Goal: Task Accomplishment & Management: Manage account settings

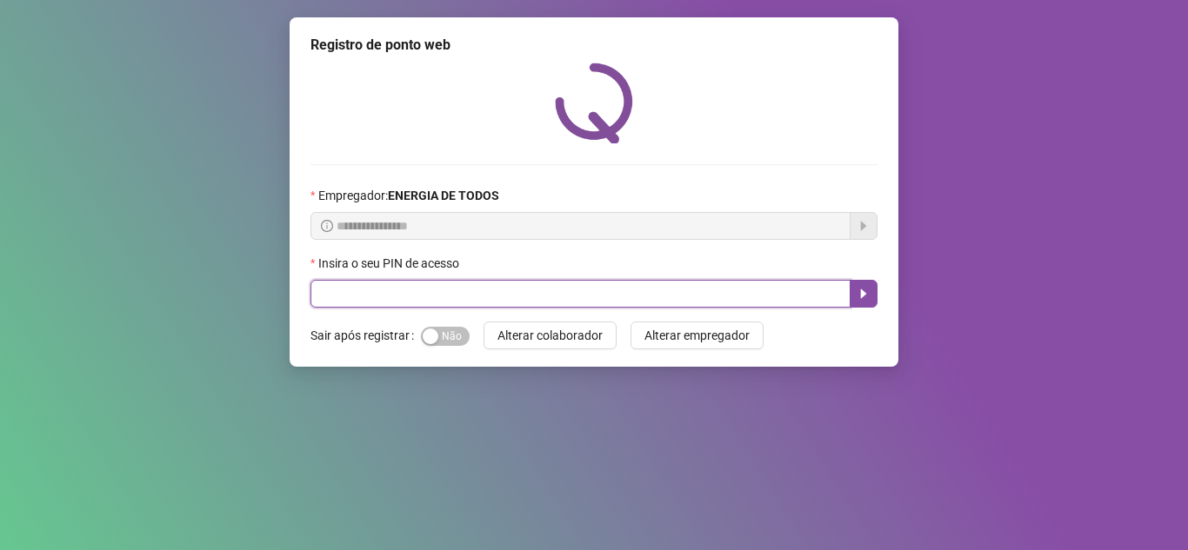
click at [643, 290] on input "text" at bounding box center [580, 294] width 540 height 28
type input "*****"
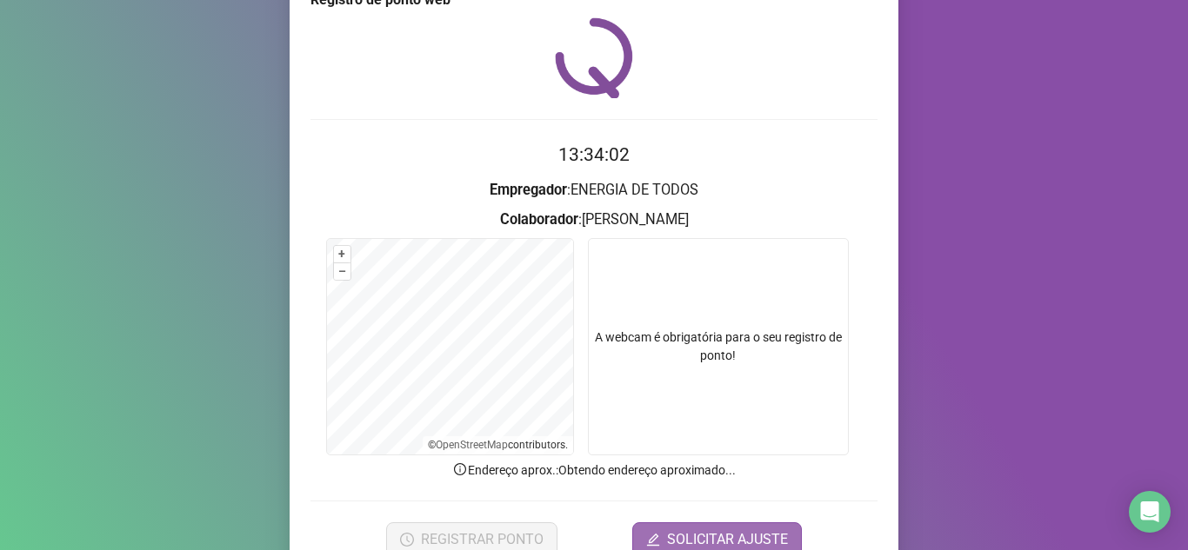
scroll to position [87, 0]
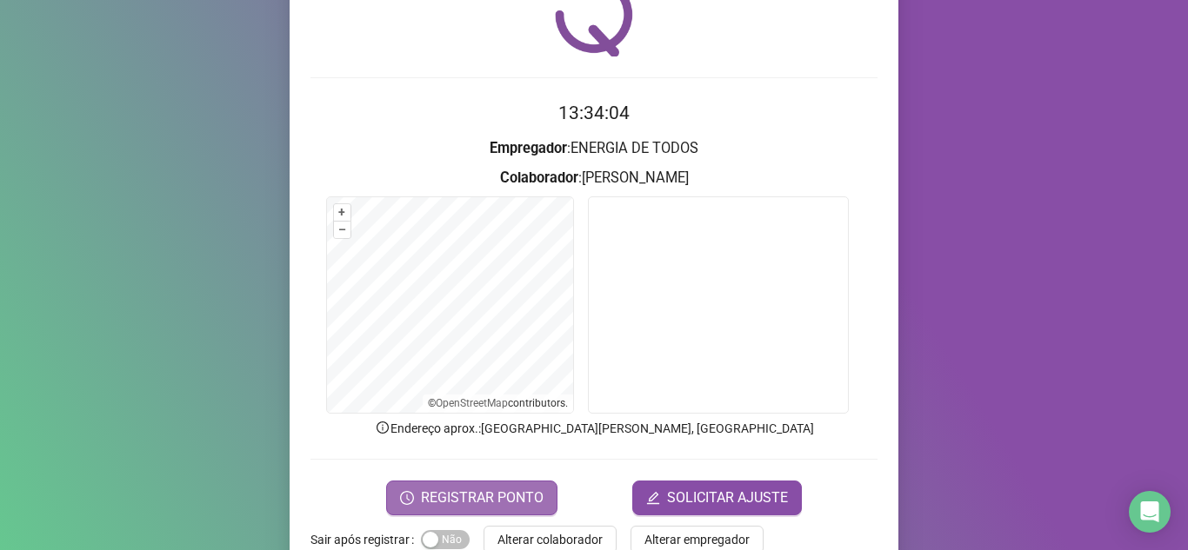
click at [477, 496] on span "REGISTRAR PONTO" at bounding box center [482, 498] width 123 height 21
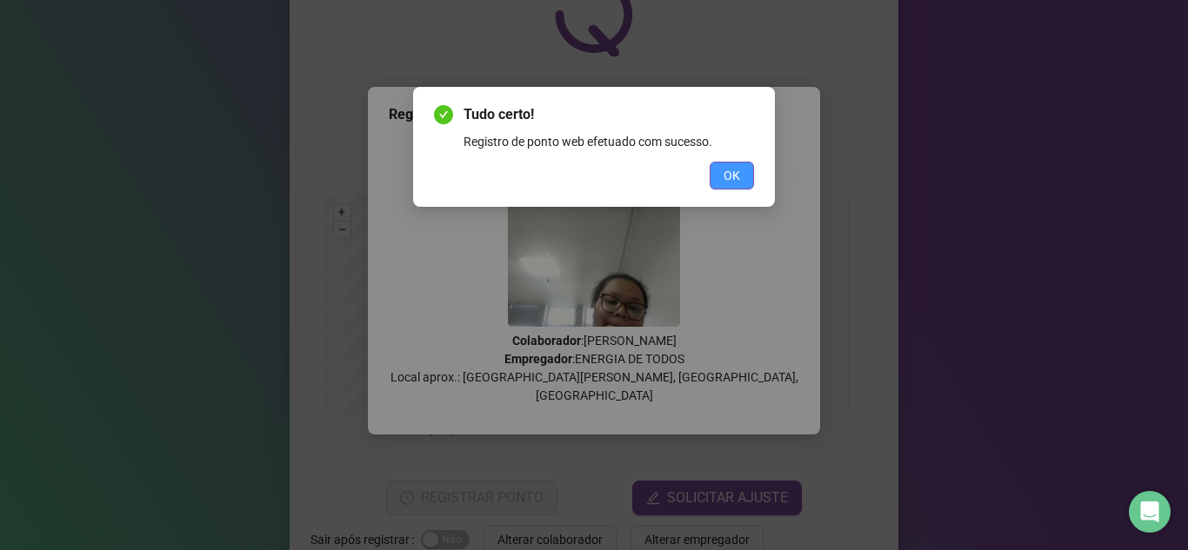
click at [739, 175] on span "OK" at bounding box center [731, 175] width 17 height 19
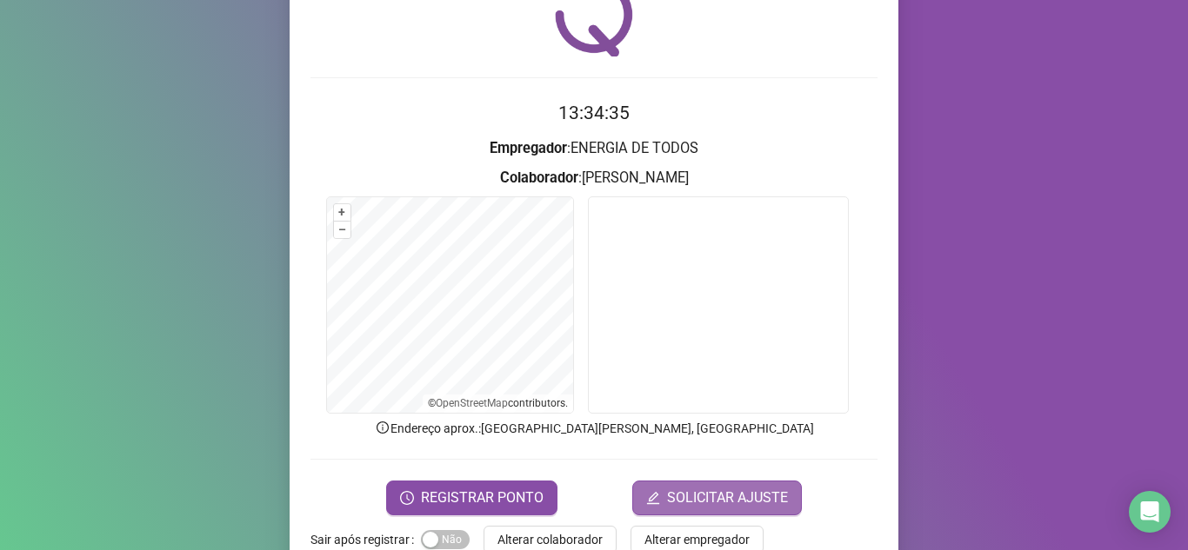
click at [734, 496] on span "SOLICITAR AJUSTE" at bounding box center [727, 498] width 121 height 21
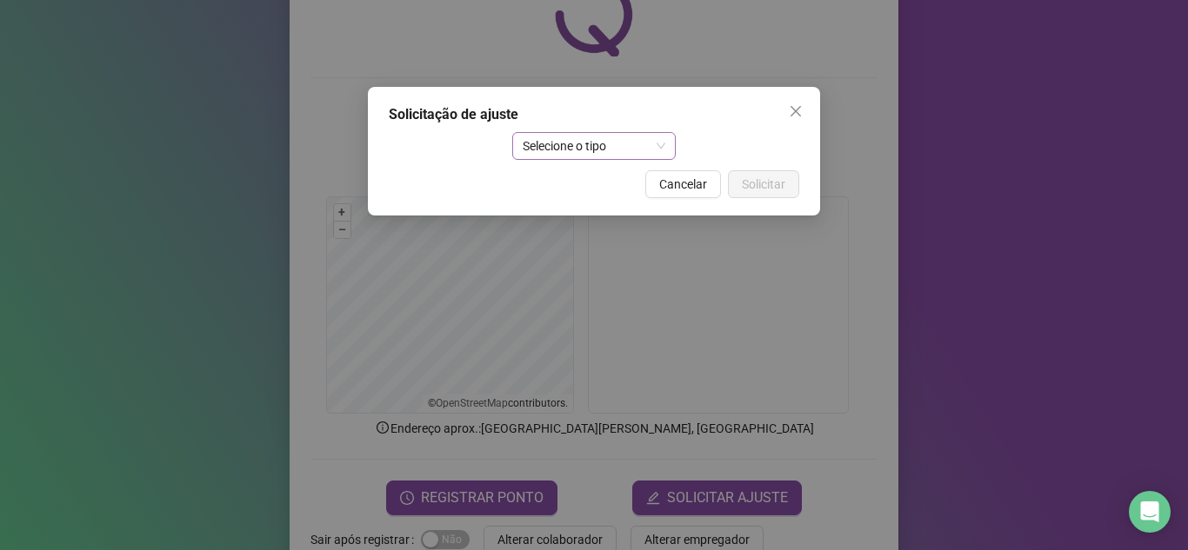
click at [653, 146] on span "Selecione o tipo" at bounding box center [594, 146] width 143 height 26
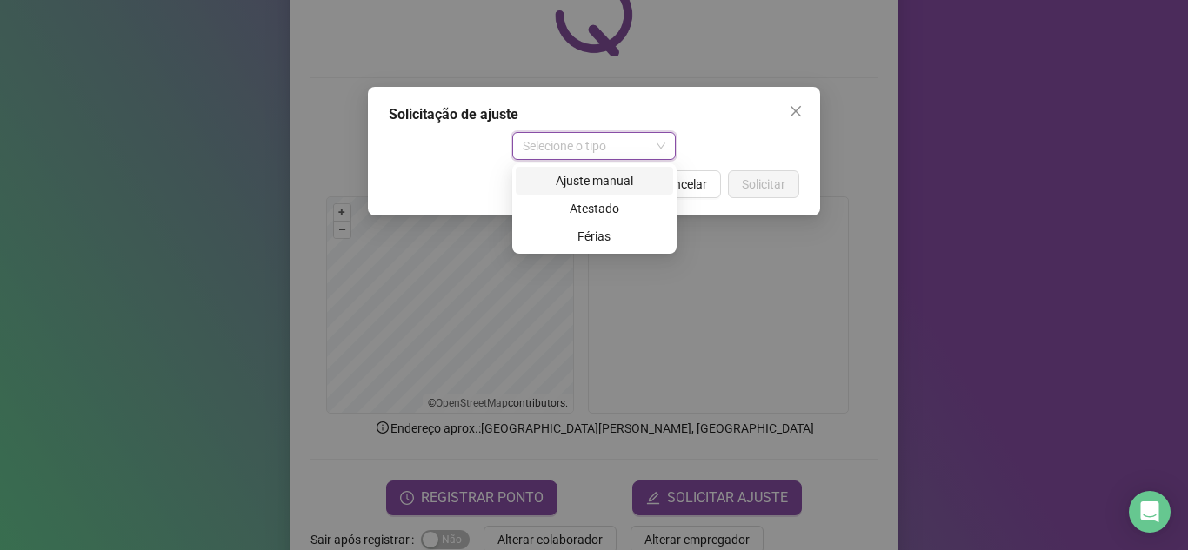
click at [610, 180] on div "Ajuste manual" at bounding box center [594, 180] width 136 height 19
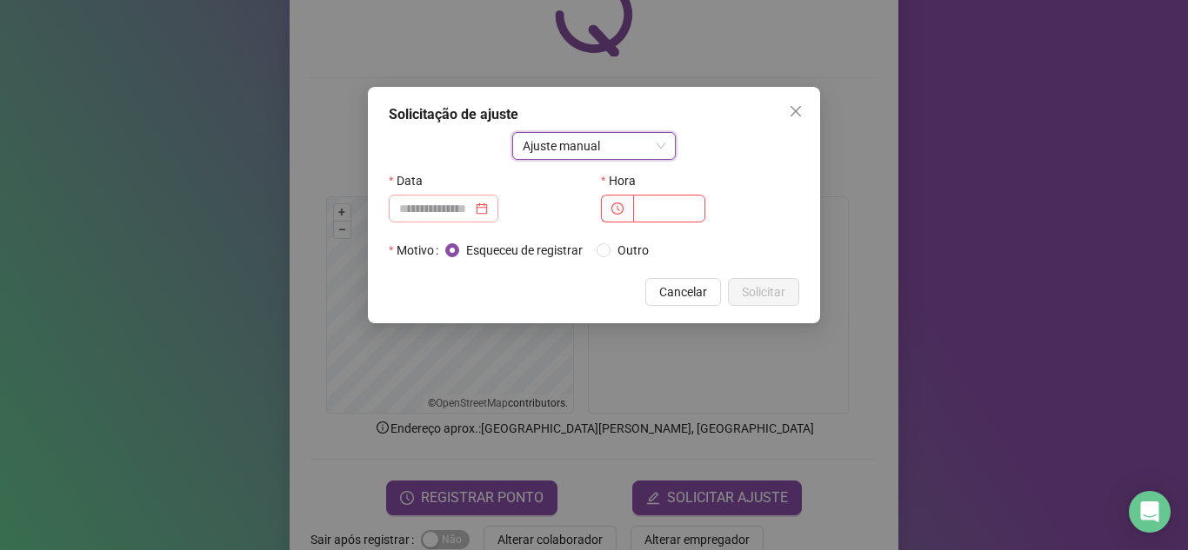
click at [473, 218] on div at bounding box center [444, 209] width 110 height 28
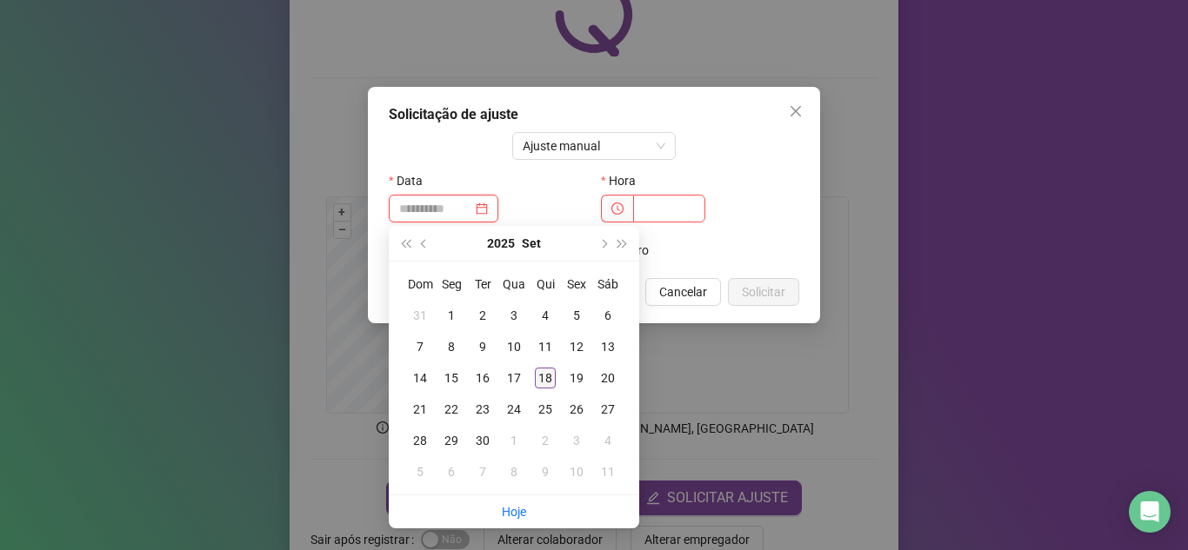
type input "**********"
click at [538, 378] on div "18" at bounding box center [545, 378] width 21 height 21
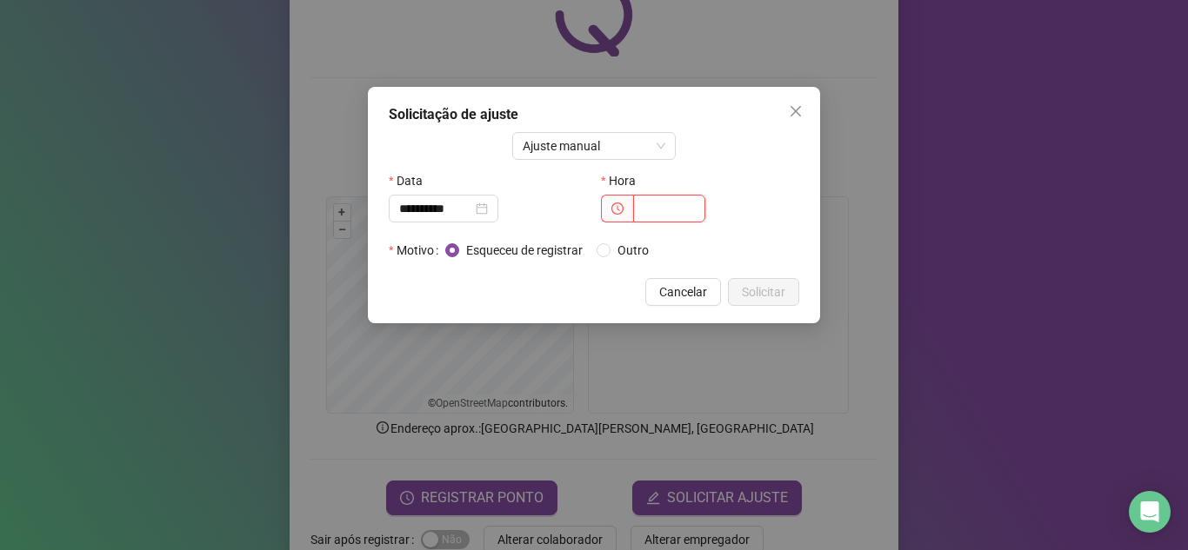
click at [659, 204] on input "text" at bounding box center [669, 209] width 72 height 28
type input "*****"
click at [764, 291] on span "Solicitar" at bounding box center [763, 292] width 43 height 19
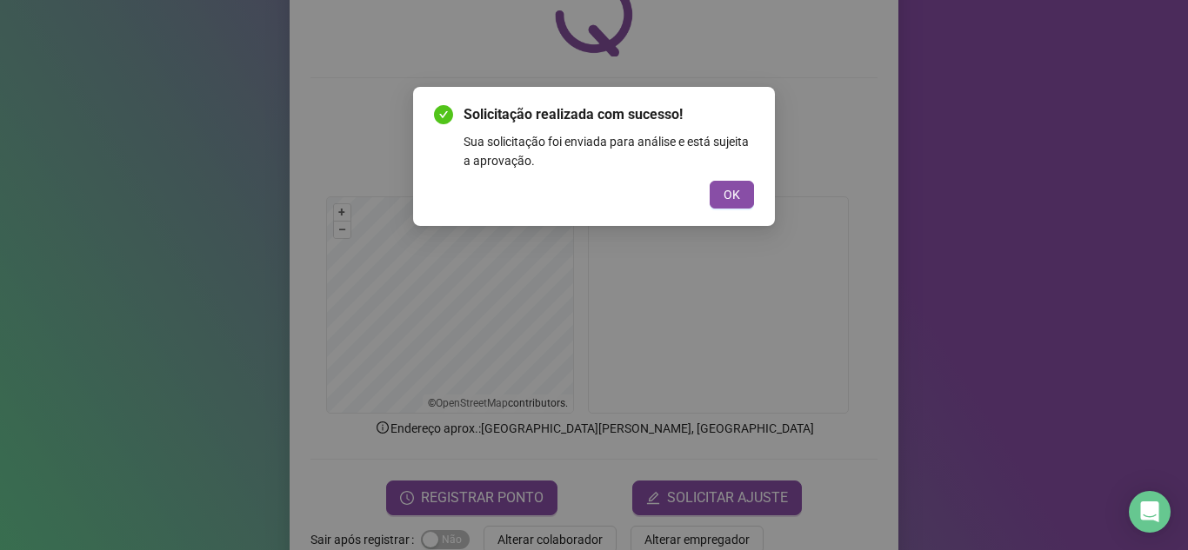
click at [746, 194] on button "OK" at bounding box center [731, 195] width 44 height 28
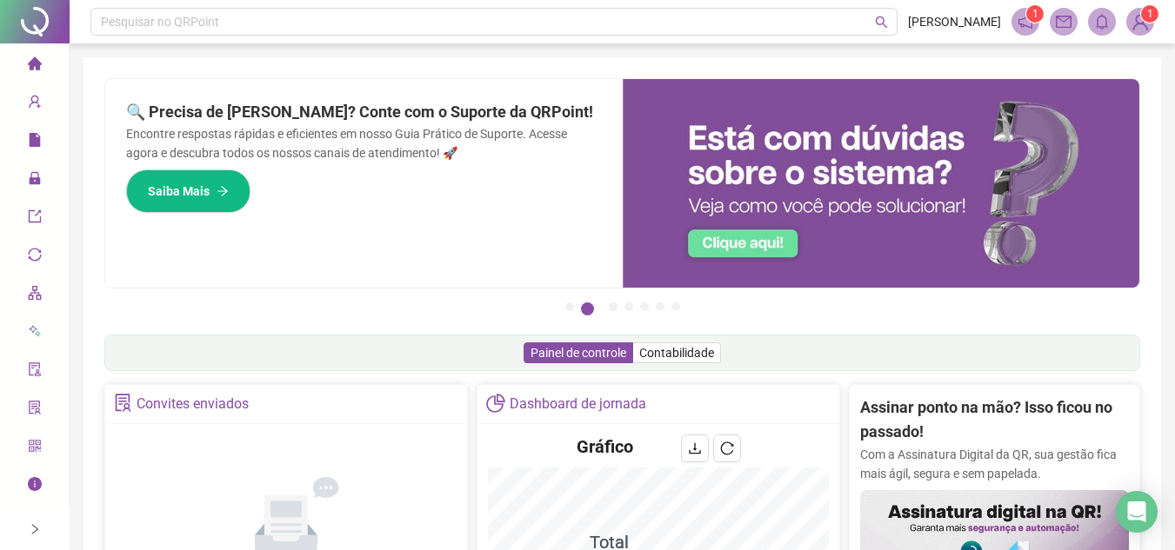
scroll to position [148, 0]
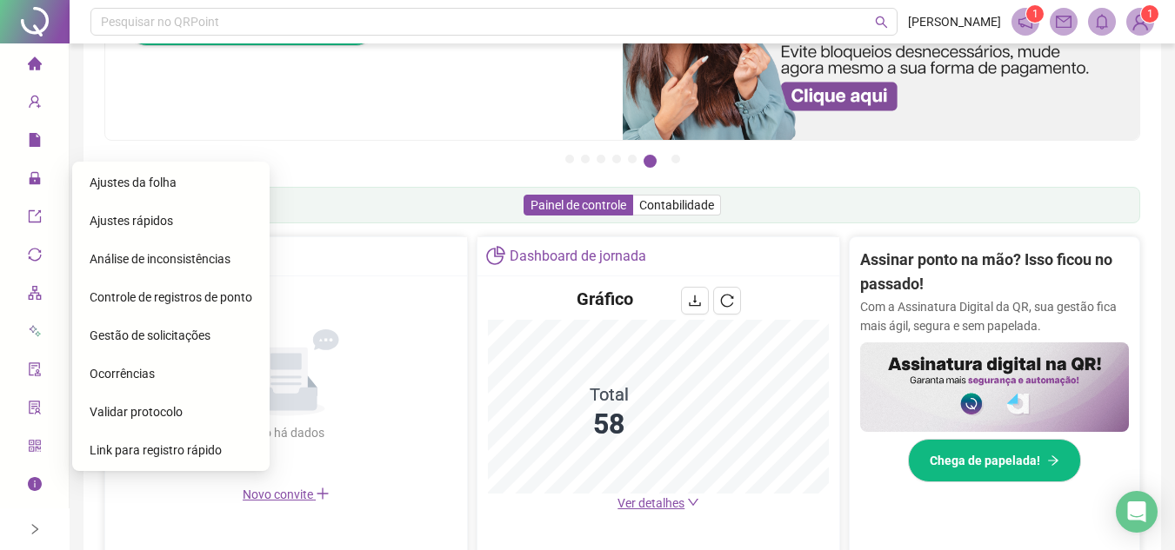
click at [159, 341] on span "Gestão de solicitações" at bounding box center [150, 336] width 121 height 14
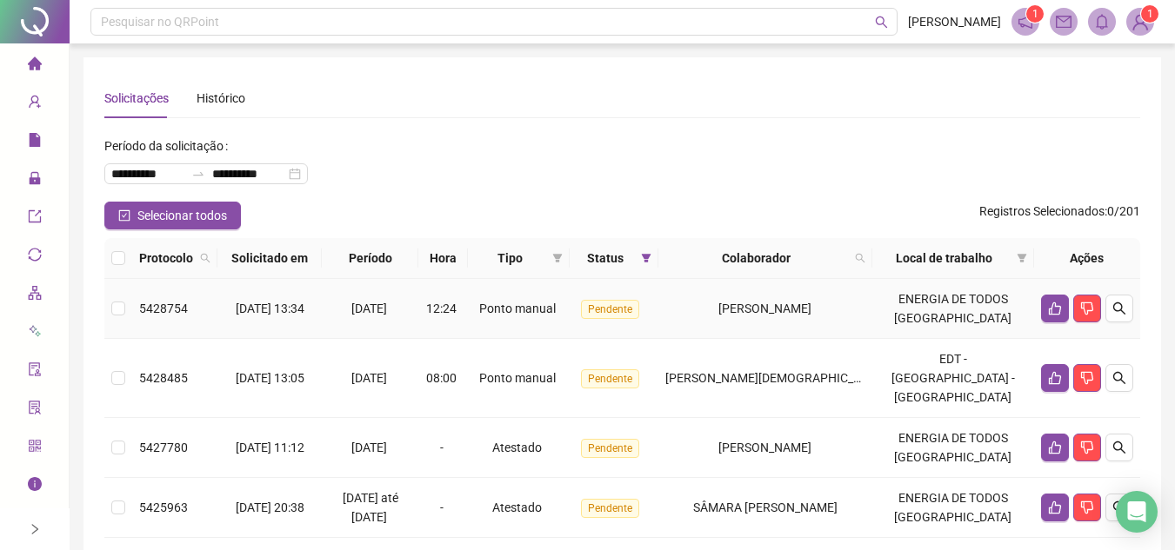
click at [742, 305] on span "[PERSON_NAME]" at bounding box center [764, 309] width 93 height 14
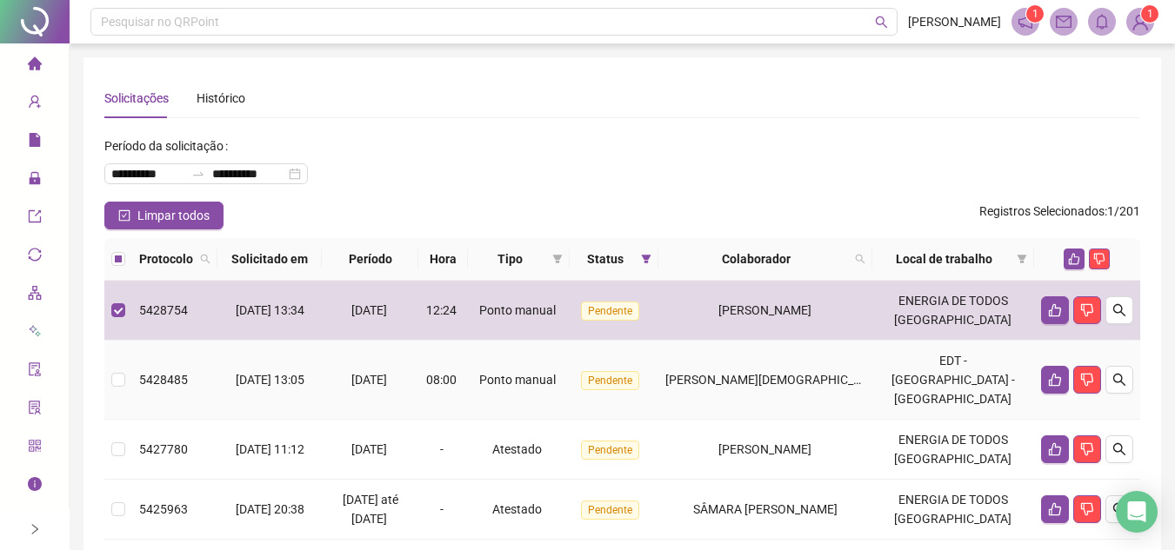
click at [765, 383] on td "[PERSON_NAME][DEMOGRAPHIC_DATA]" at bounding box center [765, 380] width 214 height 79
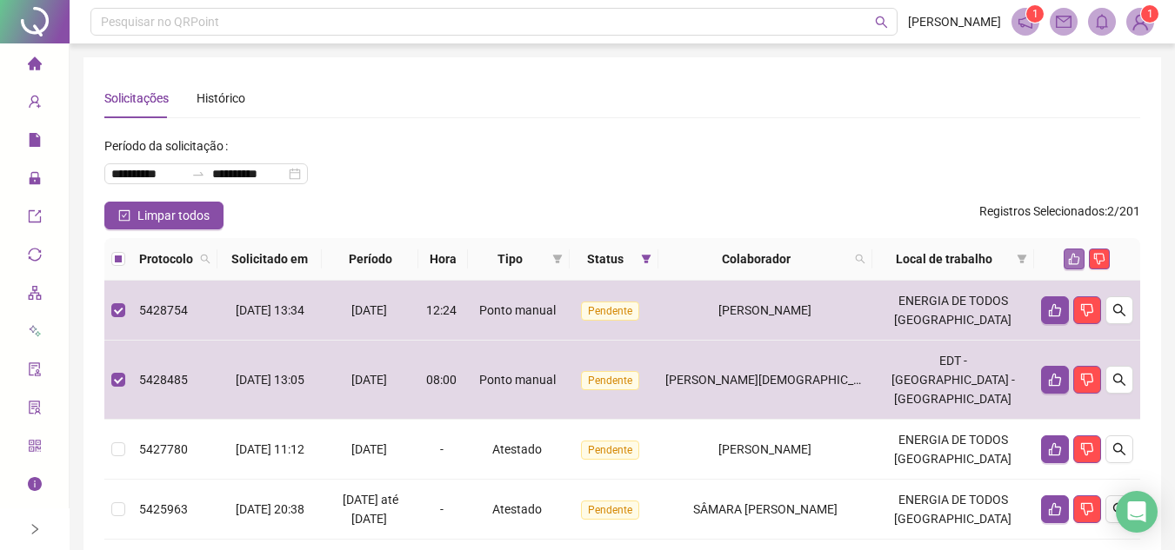
click at [1071, 256] on icon "like" at bounding box center [1074, 259] width 12 height 12
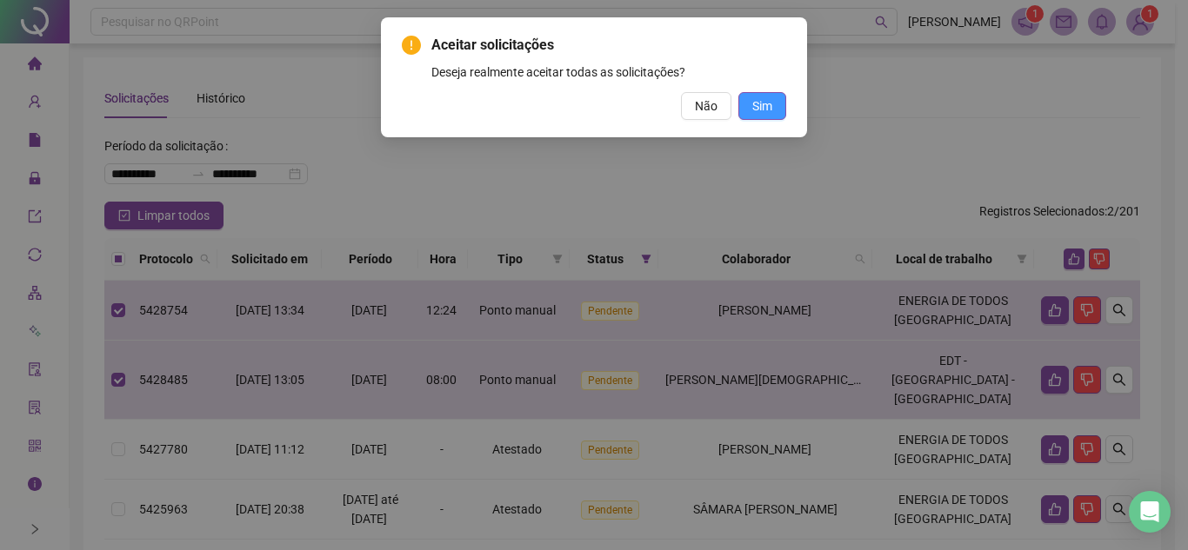
click at [765, 103] on span "Sim" at bounding box center [762, 106] width 20 height 19
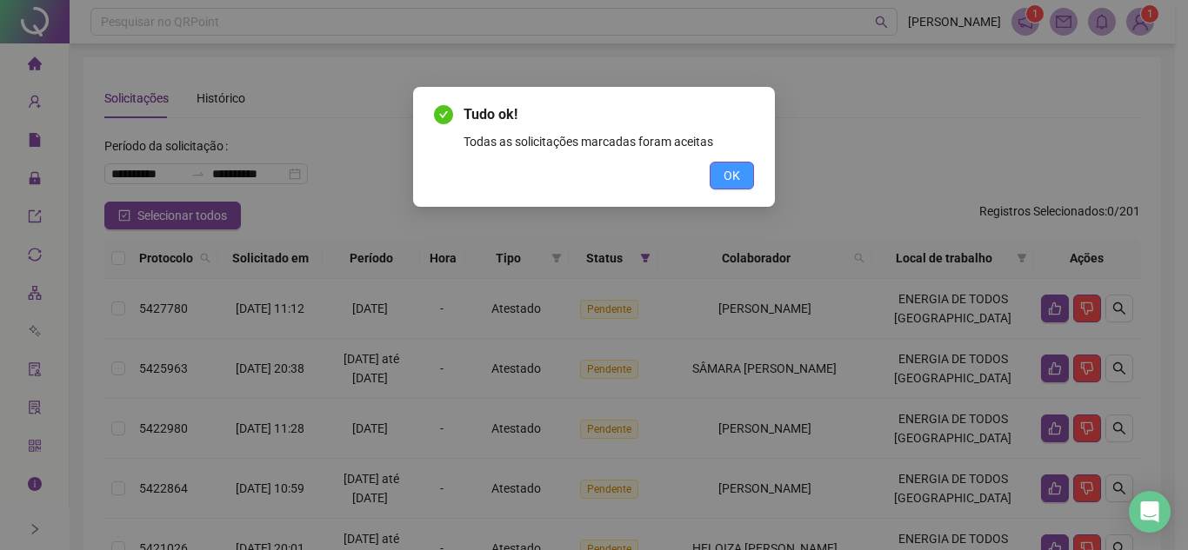
click at [726, 174] on span "OK" at bounding box center [731, 175] width 17 height 19
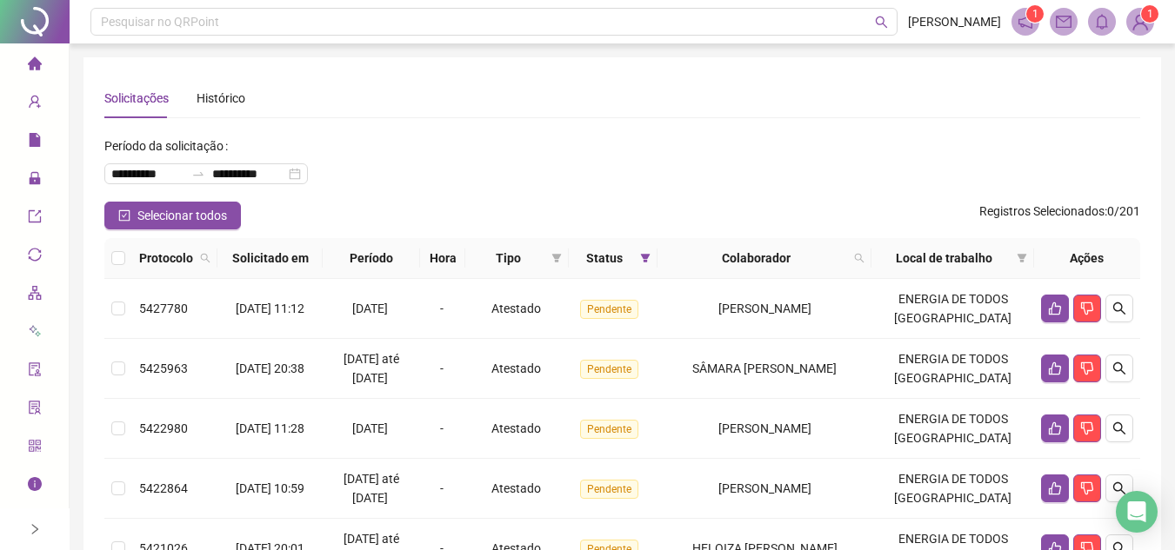
click at [43, 67] on li "Página inicial" at bounding box center [34, 64] width 62 height 35
